Goal: Complete application form

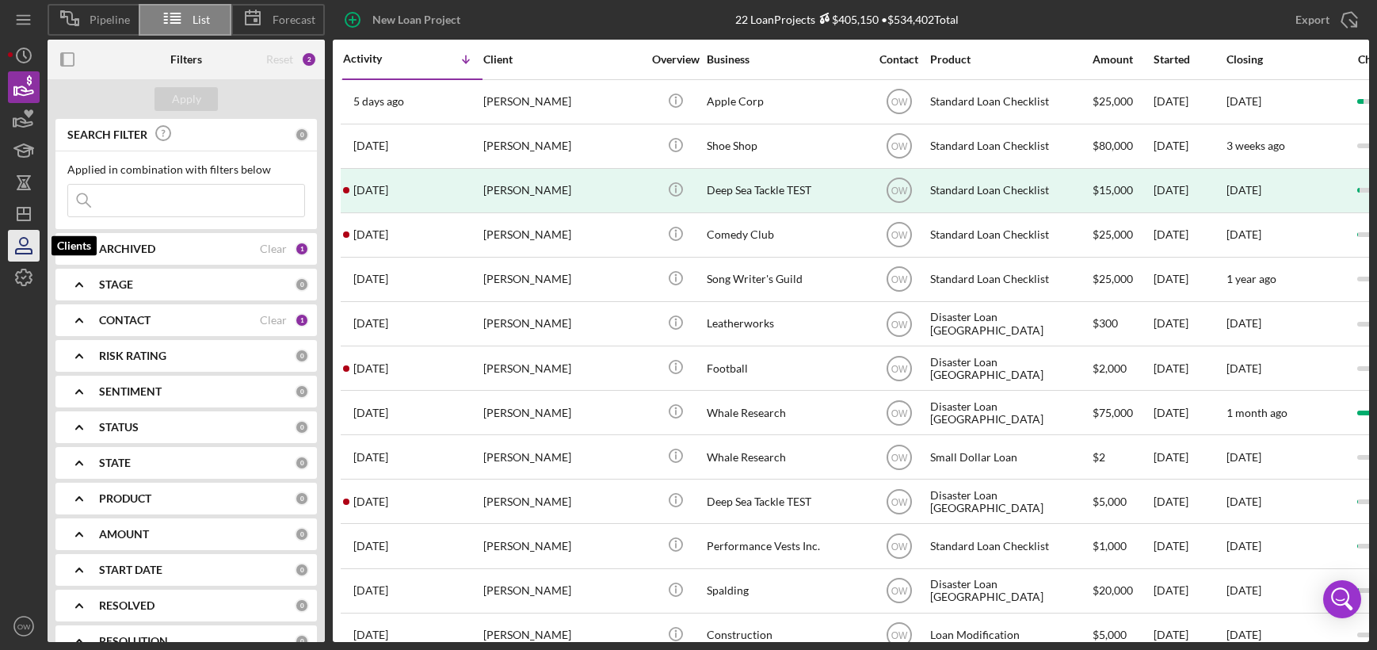
click at [17, 253] on icon "button" at bounding box center [24, 251] width 16 height 5
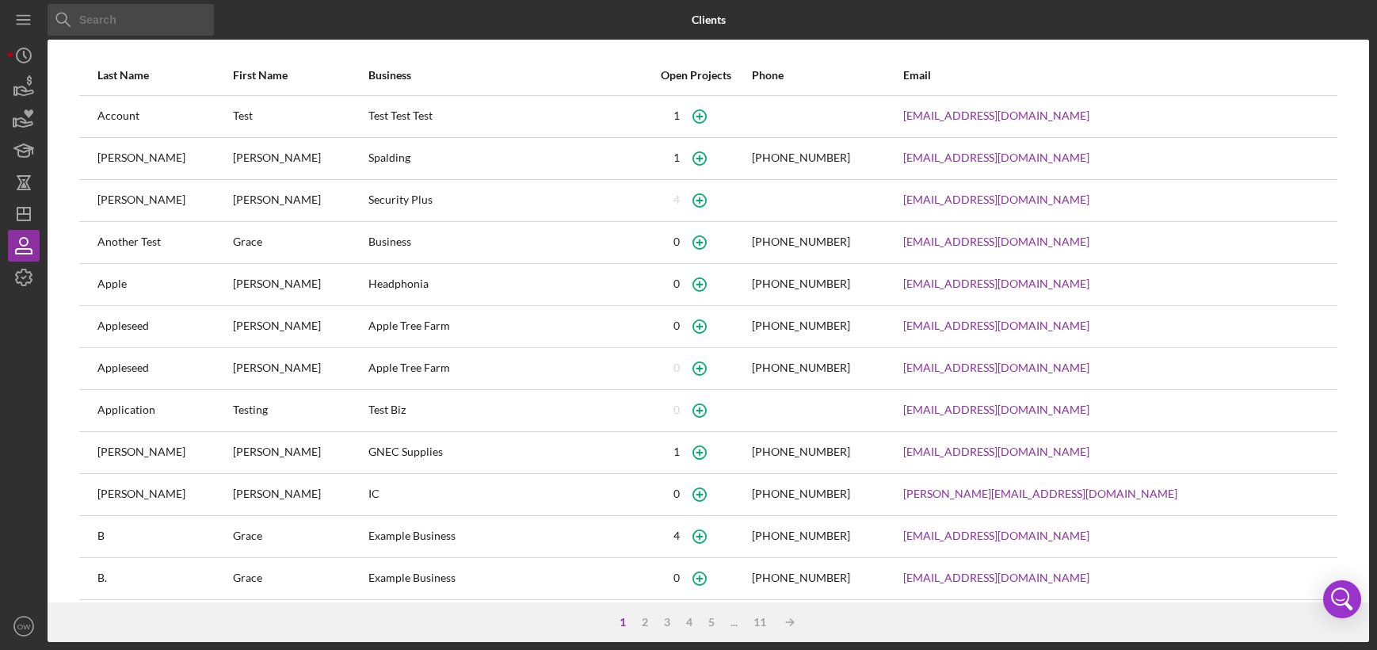
click at [186, 127] on div "Account" at bounding box center [164, 117] width 134 height 40
click at [18, 91] on icon "button" at bounding box center [24, 87] width 40 height 40
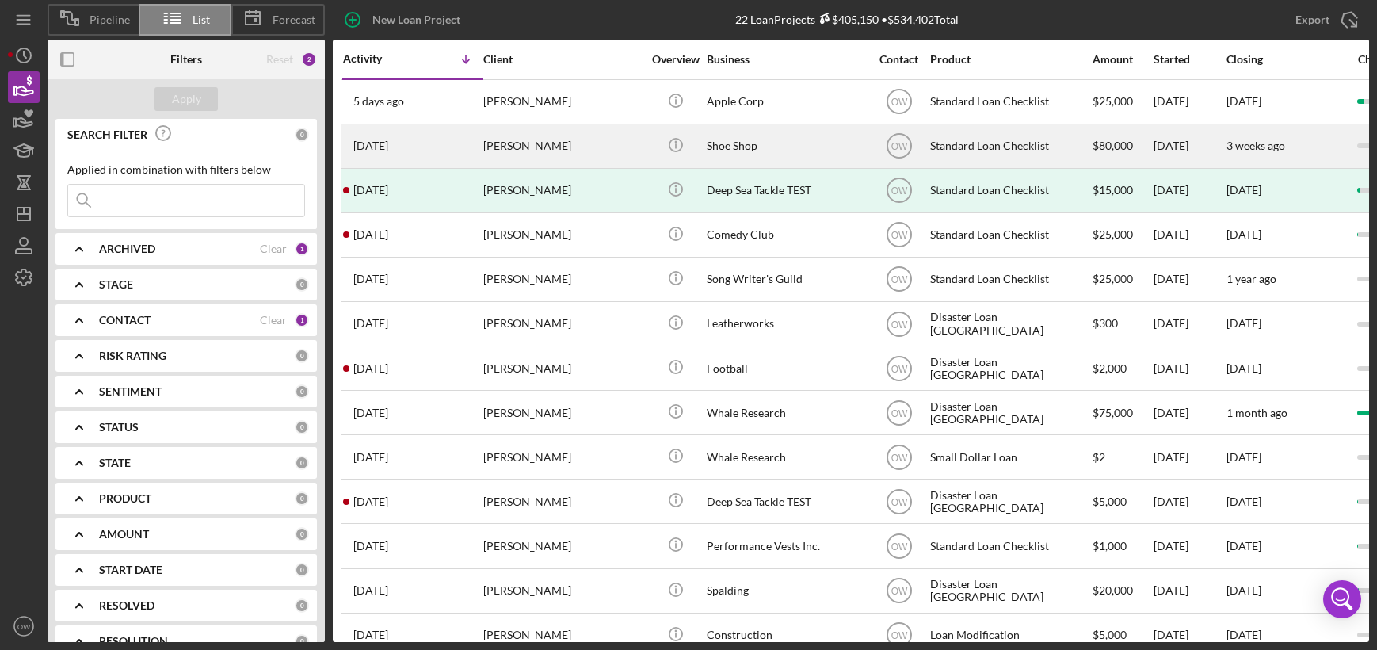
click at [388, 147] on time "[DATE]" at bounding box center [370, 145] width 35 height 13
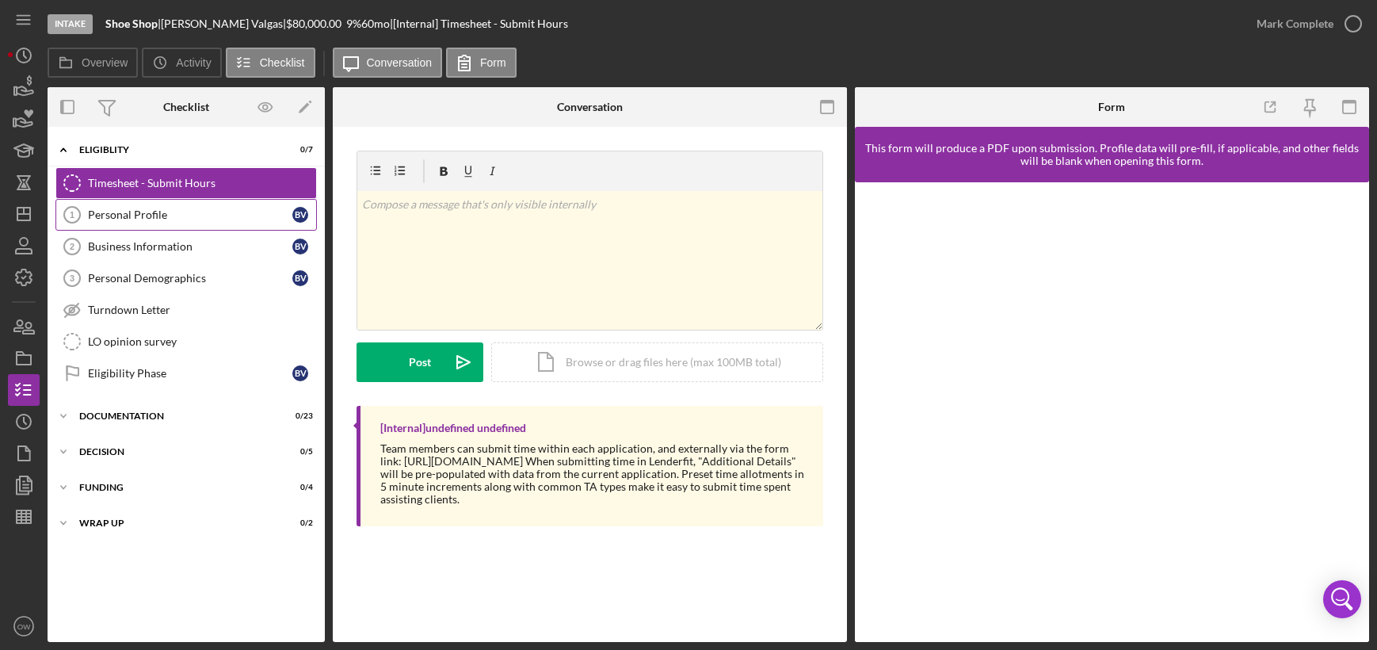
click at [195, 213] on div "Personal Profile" at bounding box center [190, 214] width 204 height 13
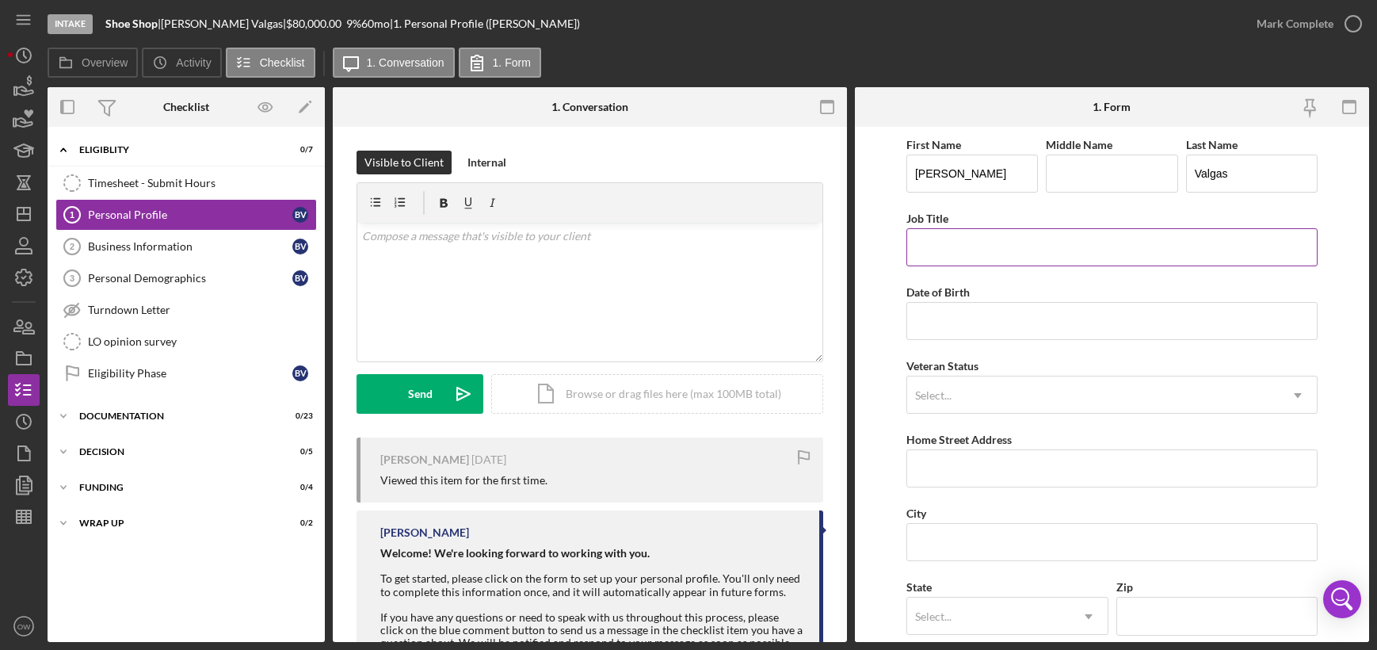
click at [1039, 236] on input "Job Title" at bounding box center [1111, 247] width 411 height 38
type input "h"
type input "CEO"
click at [1036, 316] on input "Date of Birth" at bounding box center [1111, 321] width 411 height 38
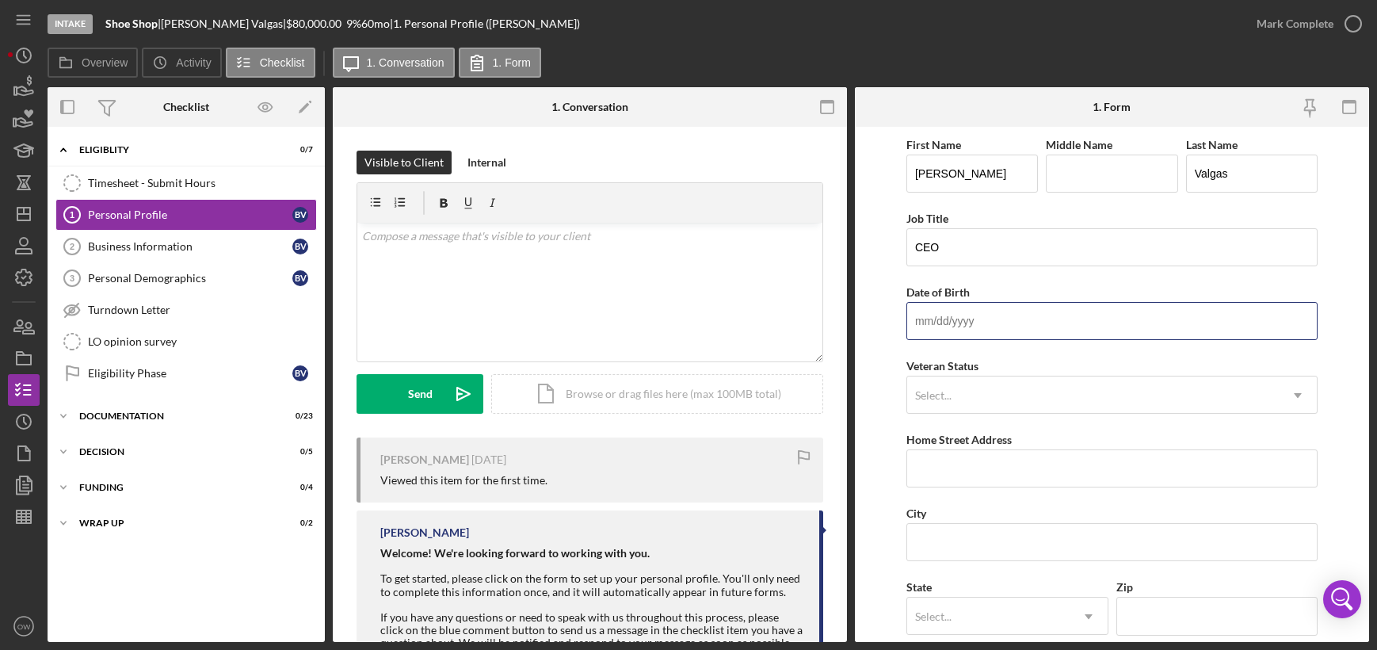
type input "[DATE]"
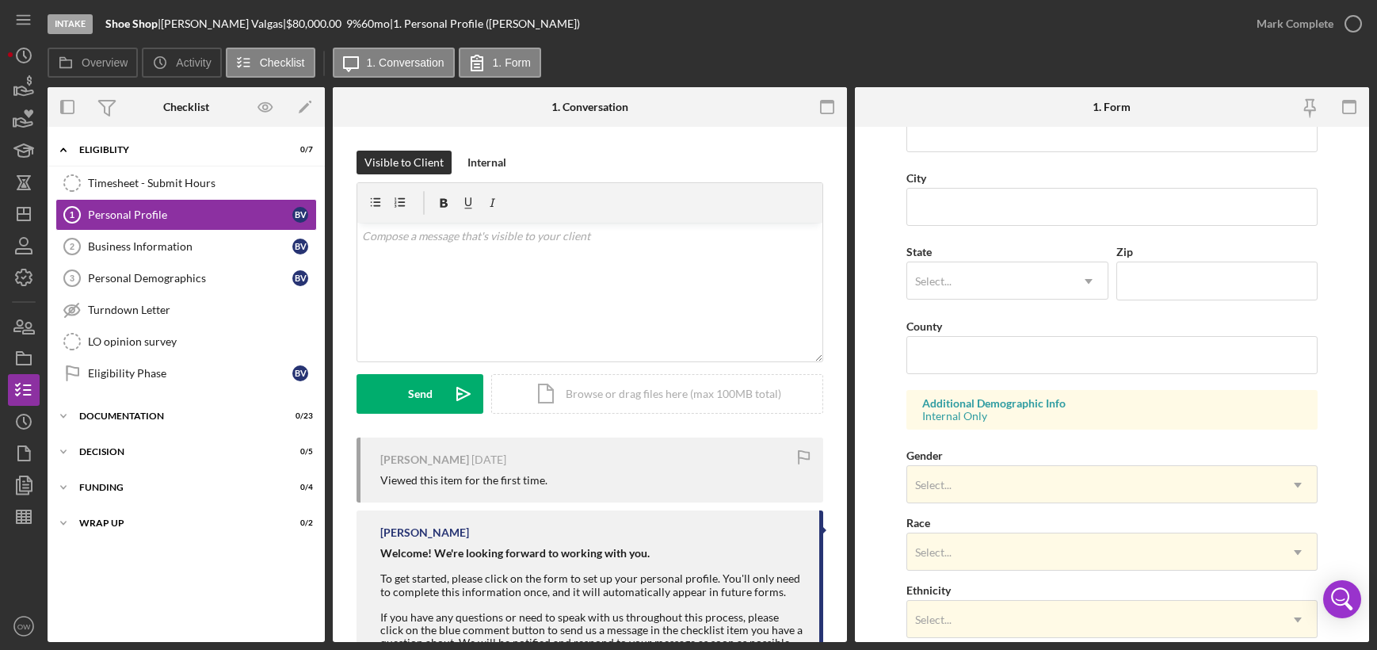
scroll to position [542, 0]
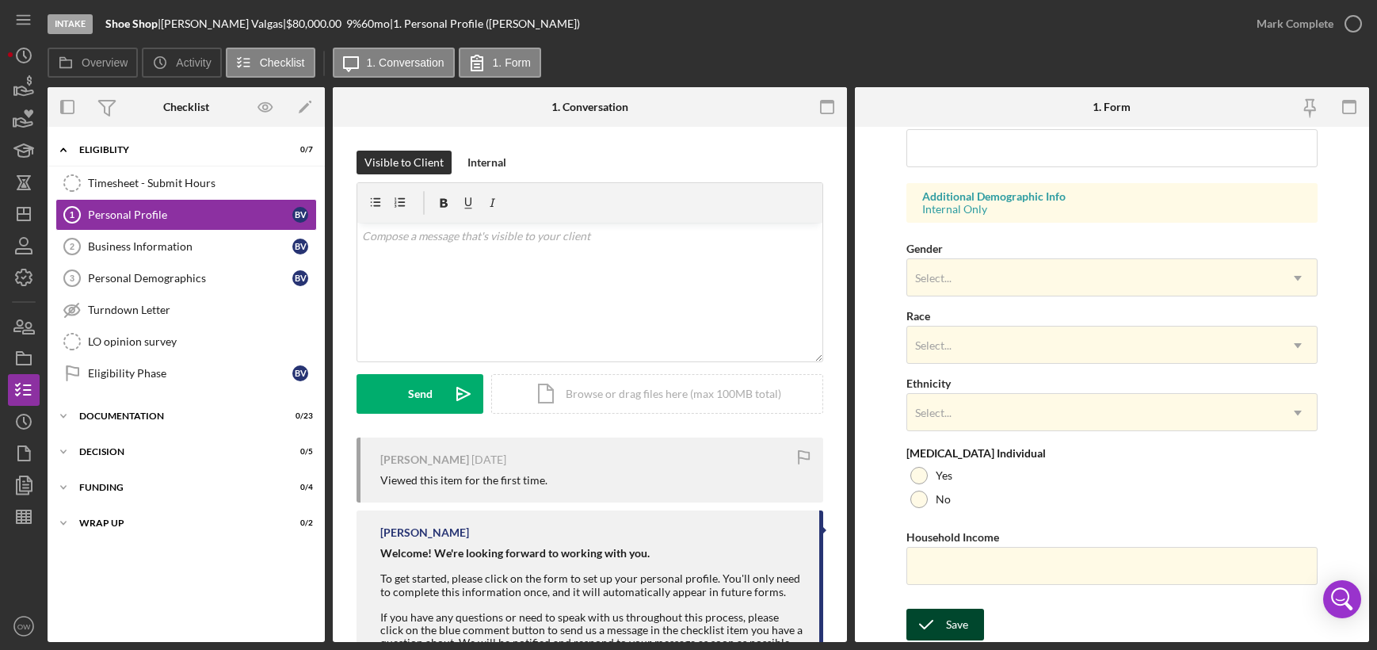
click at [960, 618] on div "Save" at bounding box center [957, 624] width 22 height 32
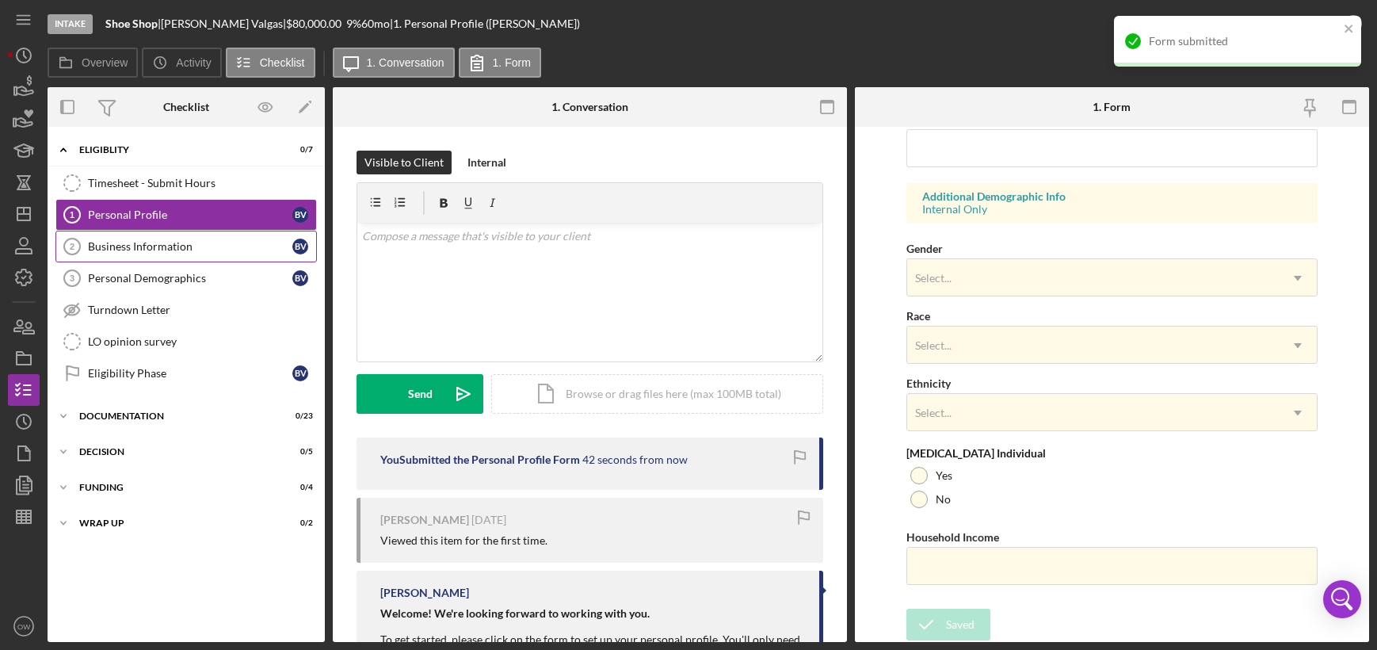
click at [161, 238] on link "Business Information 2 Business Information B V" at bounding box center [185, 247] width 261 height 32
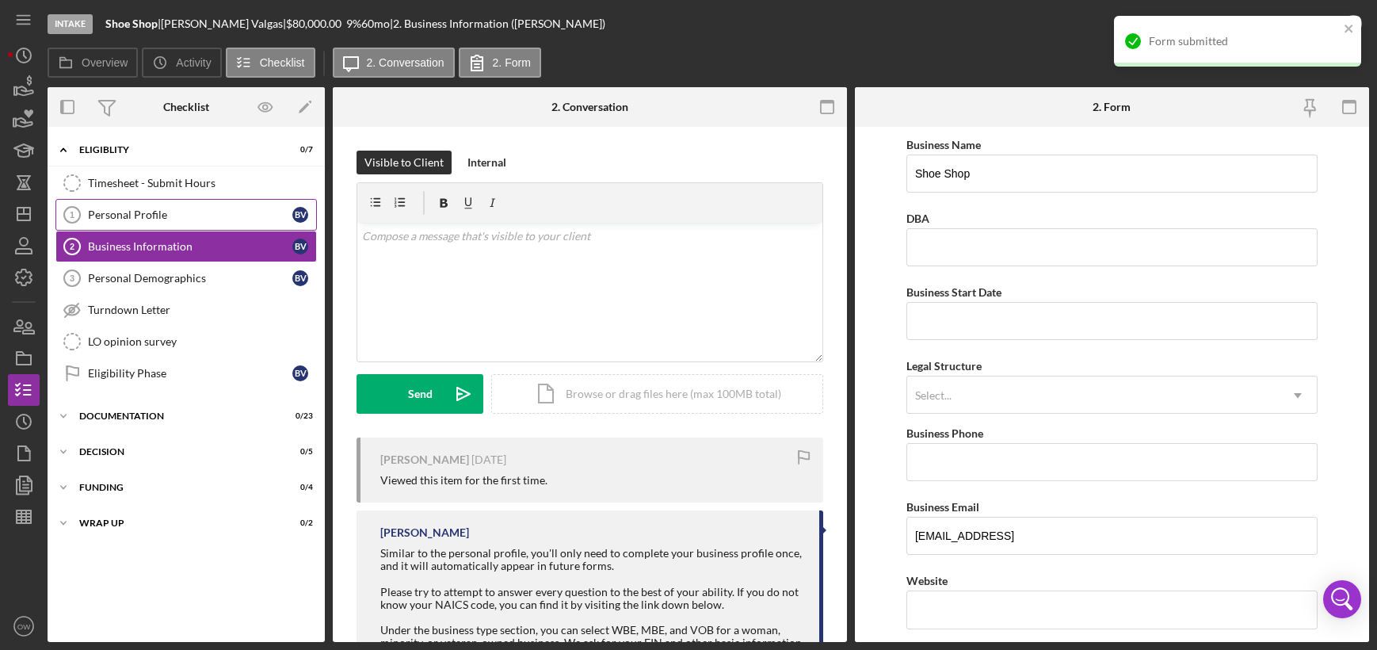
click at [139, 219] on div "Personal Profile" at bounding box center [190, 214] width 204 height 13
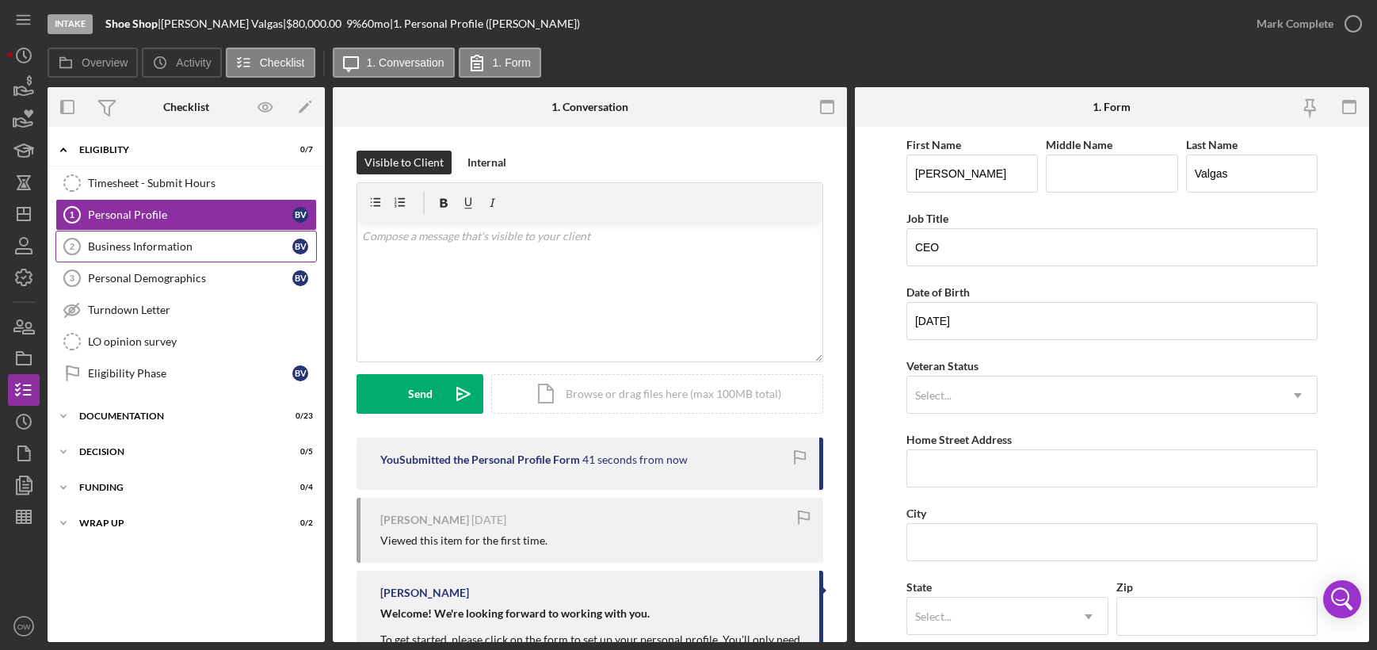
click at [128, 246] on div "Business Information" at bounding box center [190, 246] width 204 height 13
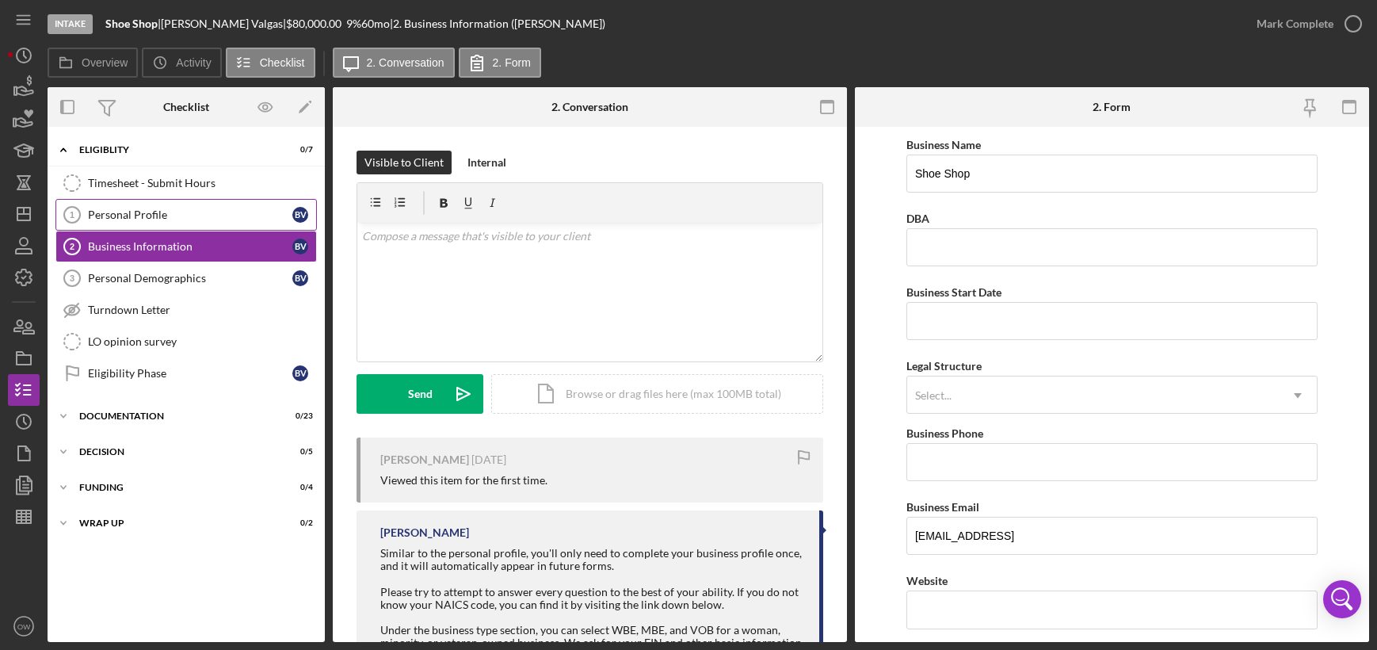
click at [128, 219] on div "Personal Profile" at bounding box center [190, 214] width 204 height 13
